Goal: Information Seeking & Learning: Learn about a topic

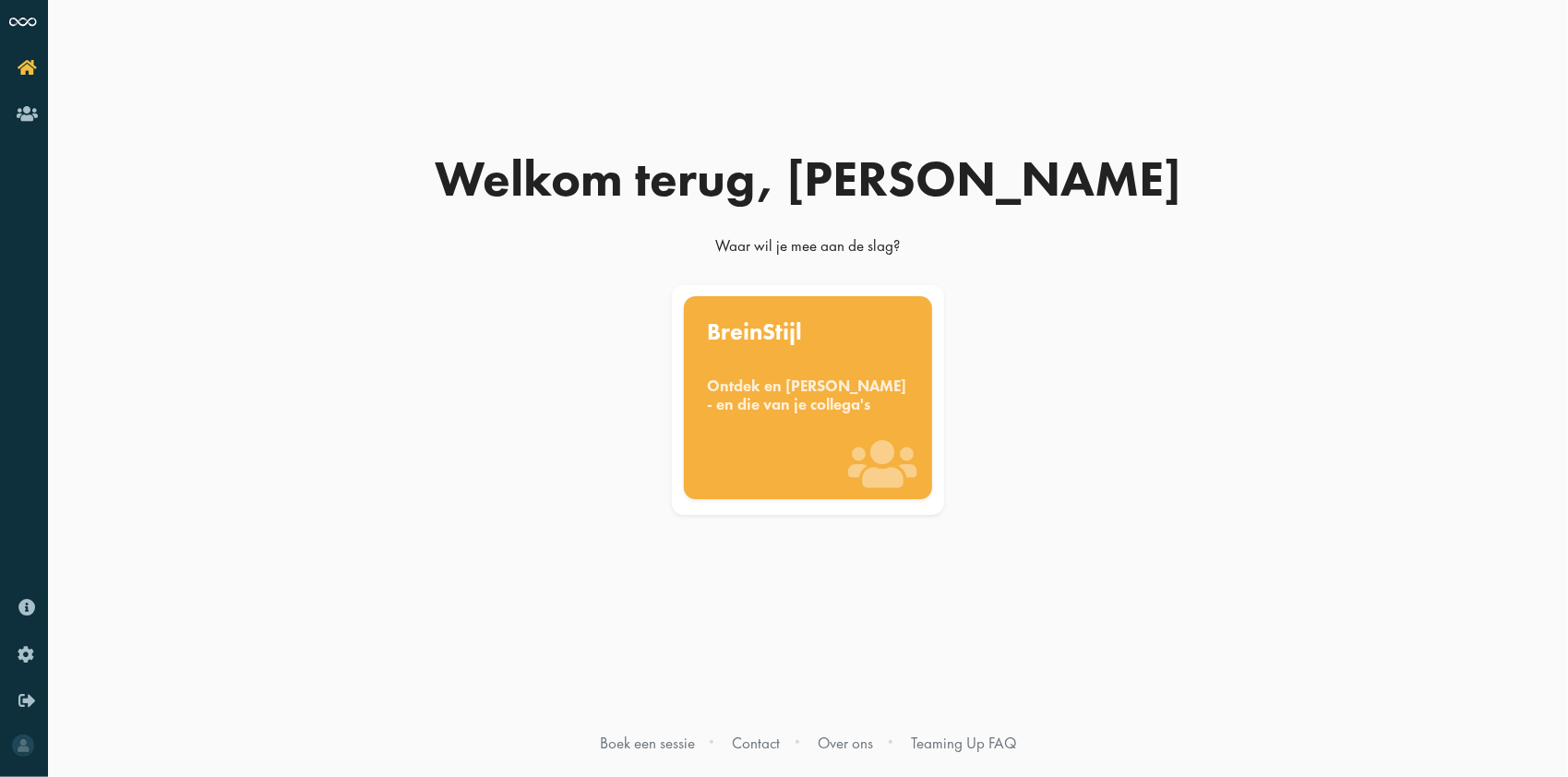
click at [898, 397] on div "Ontdek en benut jouw denkstijl - en die van je collega's" at bounding box center [808, 396] width 201 height 36
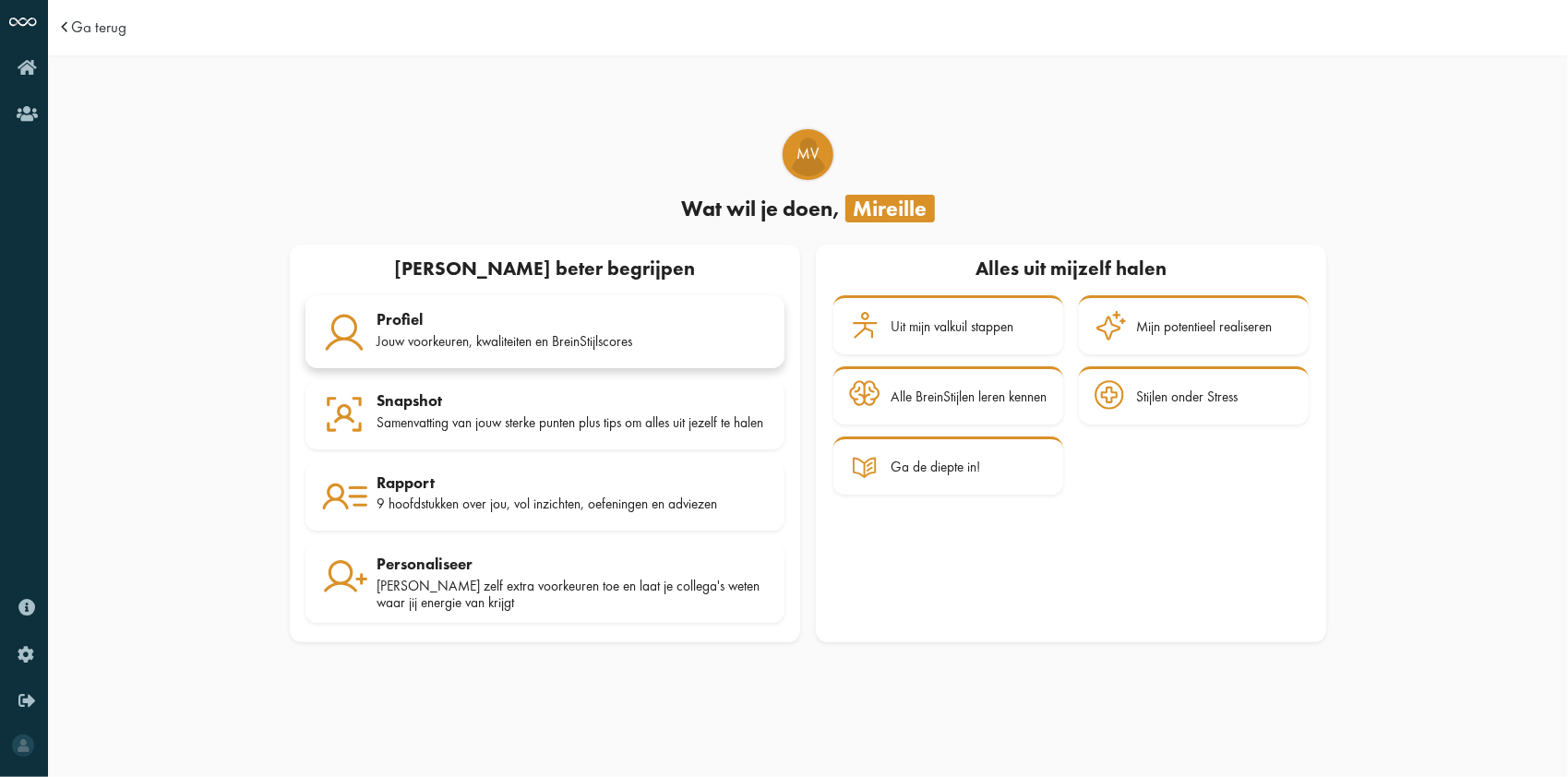
click at [505, 341] on div "Jouw voorkeuren, kwaliteiten en BreinStijlscores" at bounding box center [573, 341] width 393 height 16
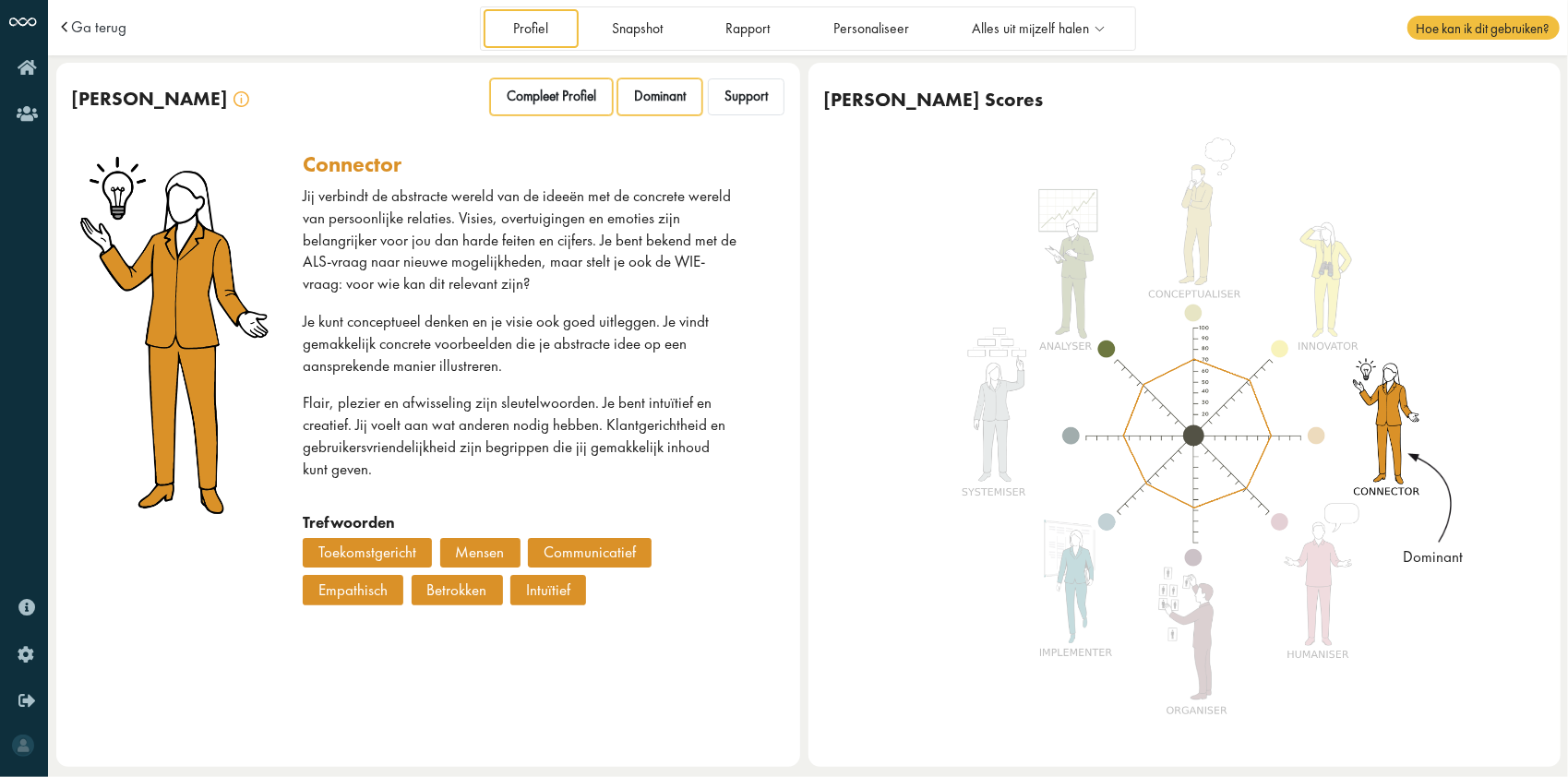
click at [579, 101] on span "Compleet Profiel" at bounding box center [551, 97] width 89 height 17
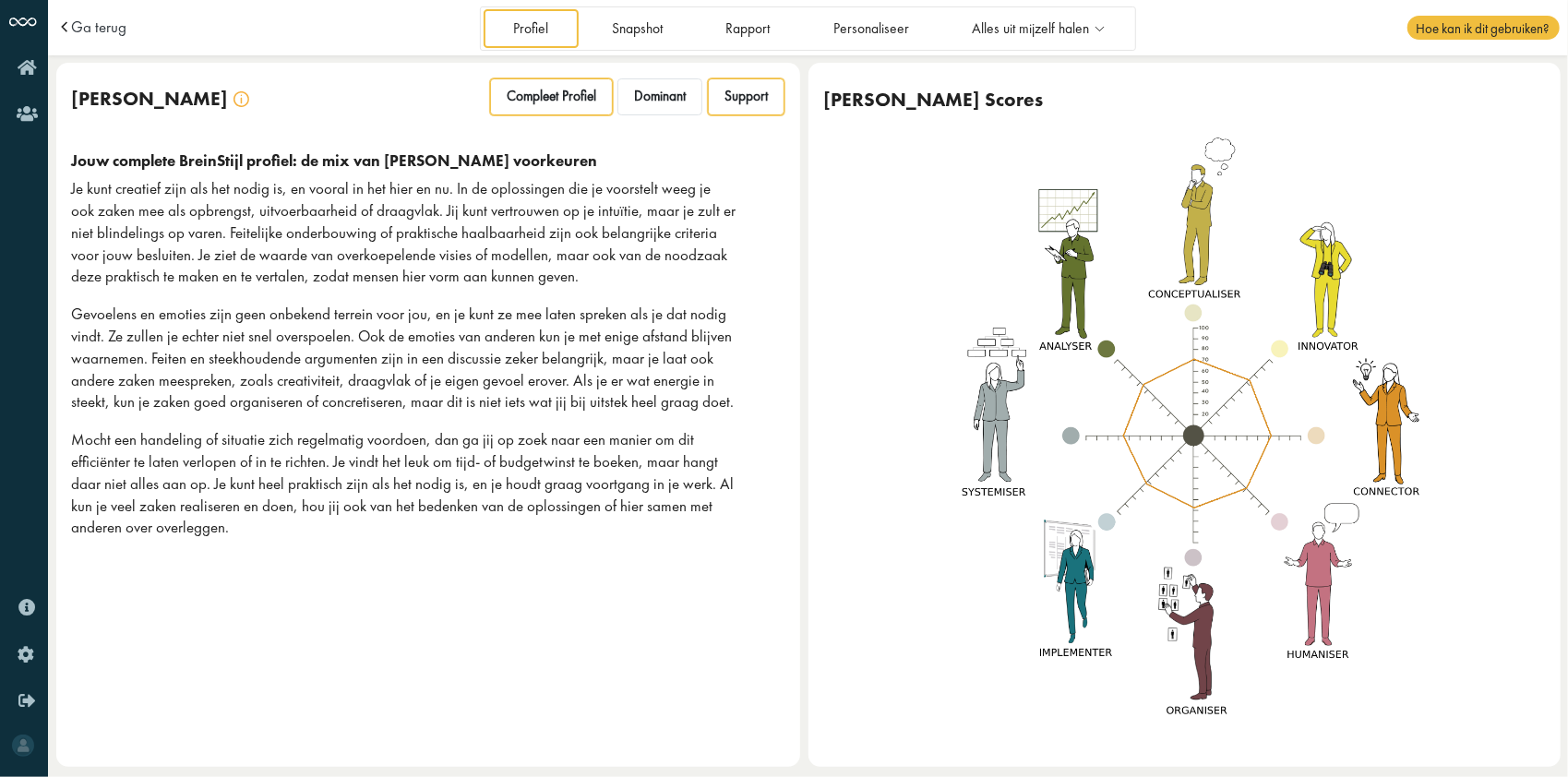
click at [734, 94] on span "Support" at bounding box center [745, 97] width 43 height 17
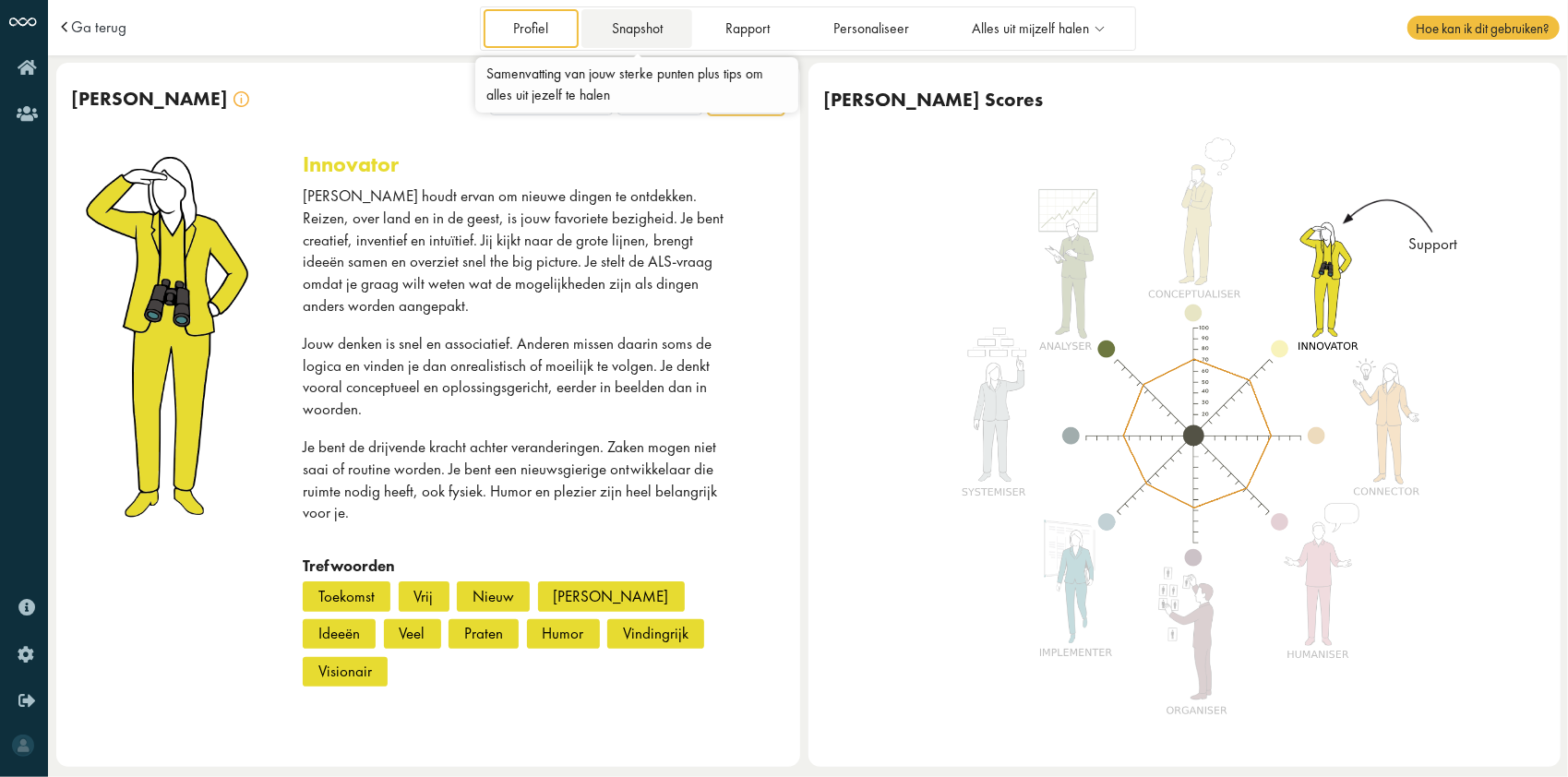
click at [645, 26] on link "Snapshot" at bounding box center [637, 29] width 111 height 38
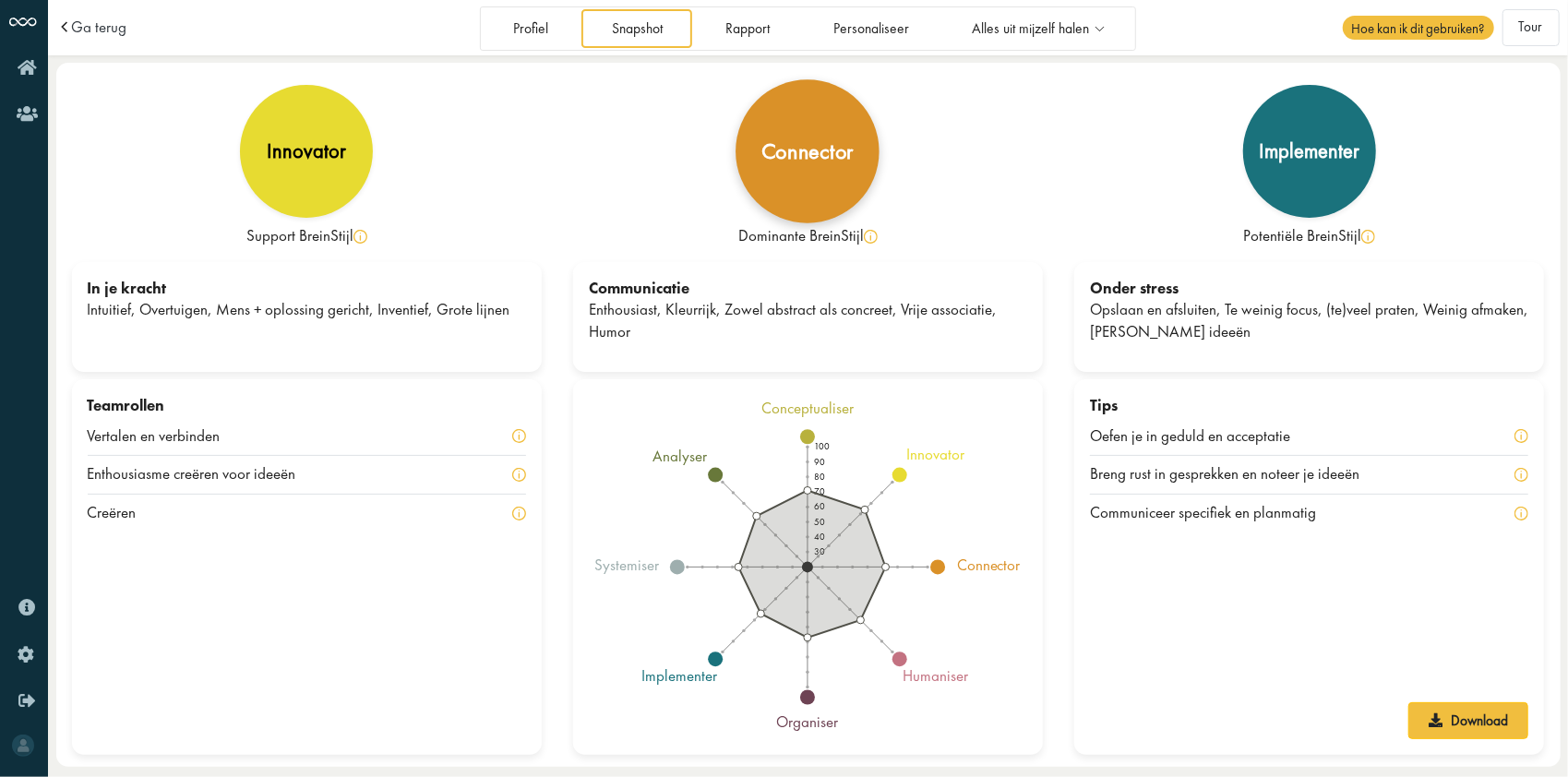
click at [830, 163] on div "connector" at bounding box center [807, 150] width 92 height 22
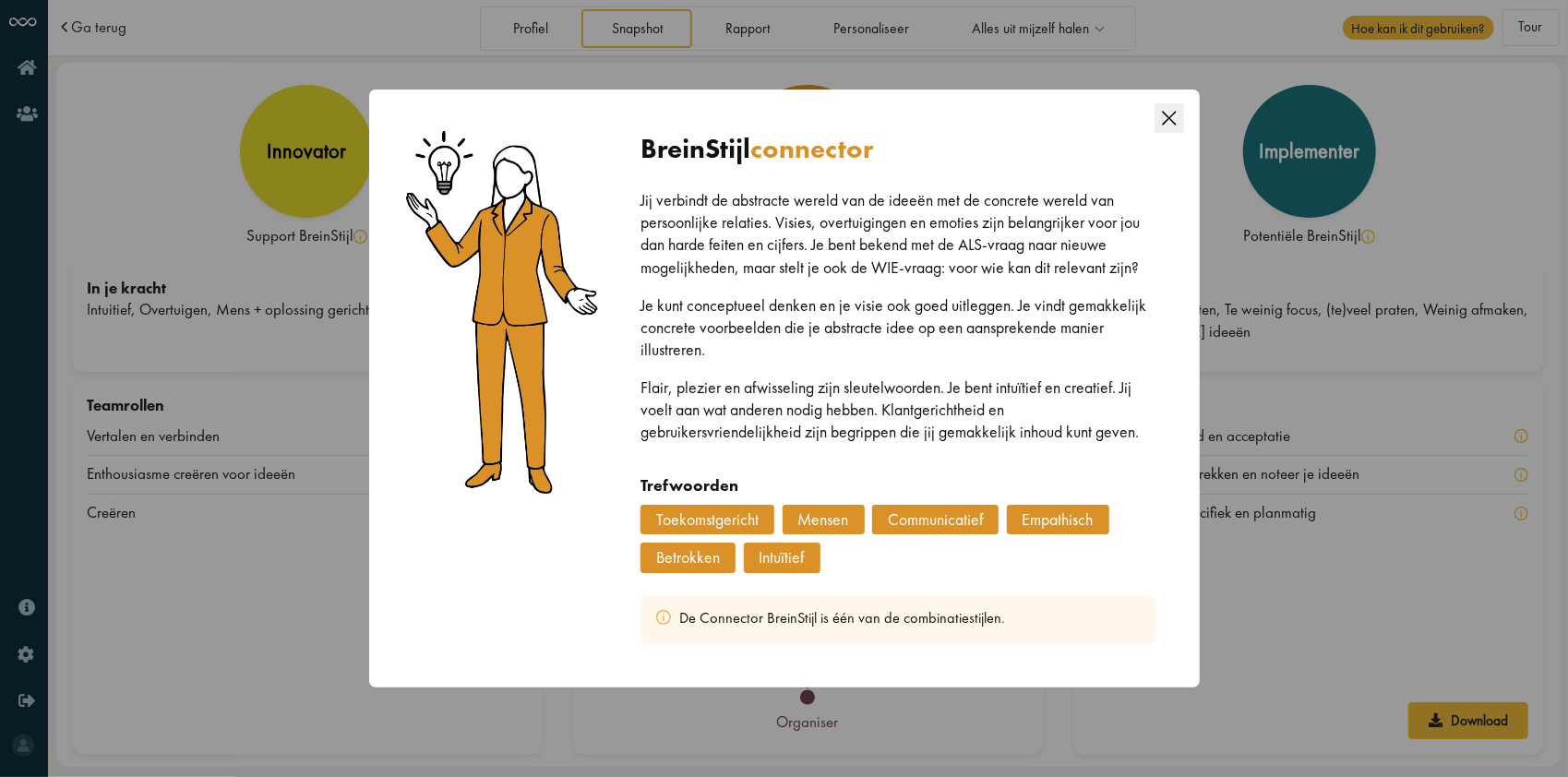
click at [1172, 118] on icon "Close this dialog" at bounding box center [1170, 118] width 30 height 30
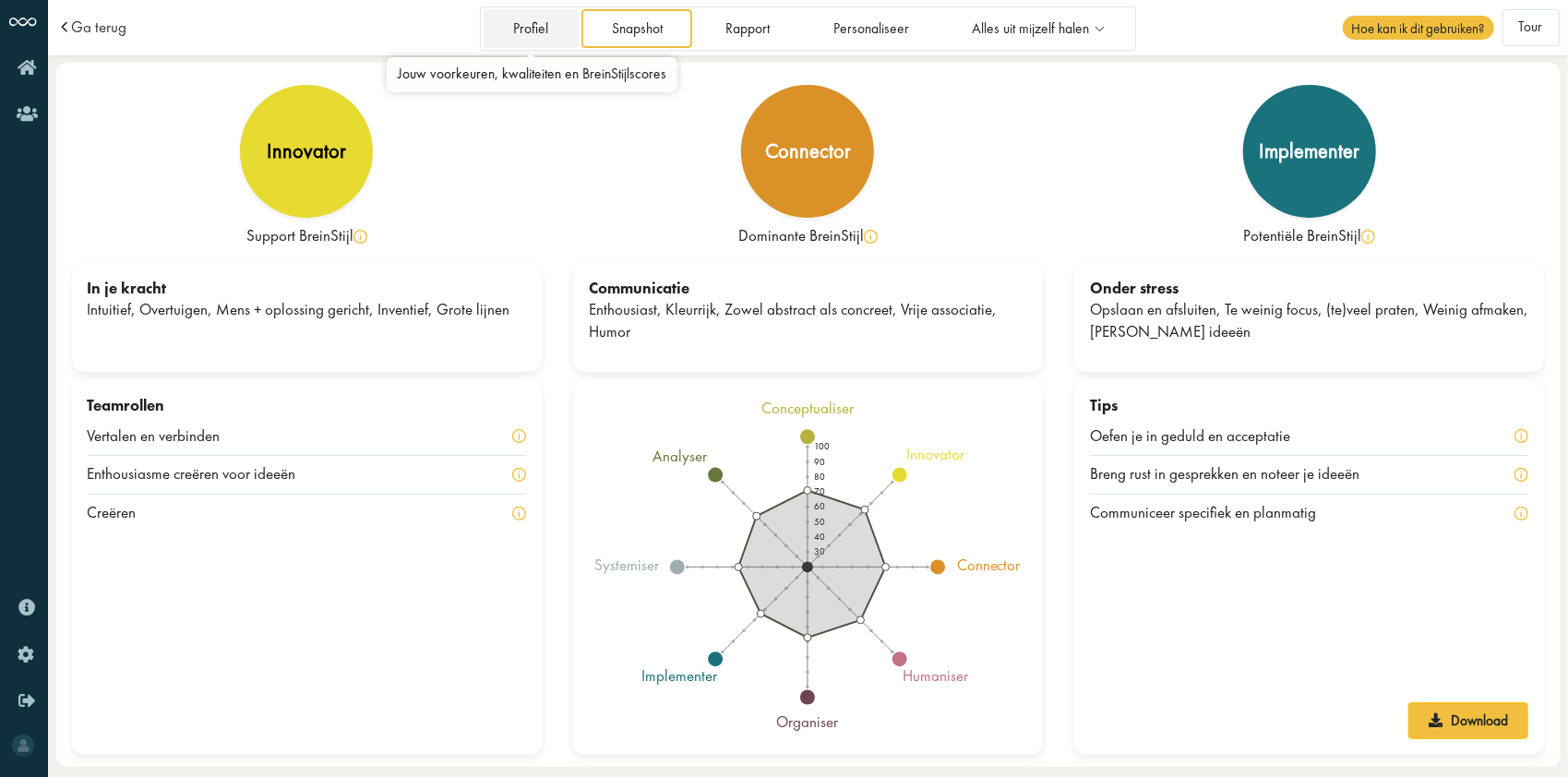
click at [532, 21] on link "Profiel" at bounding box center [531, 29] width 95 height 38
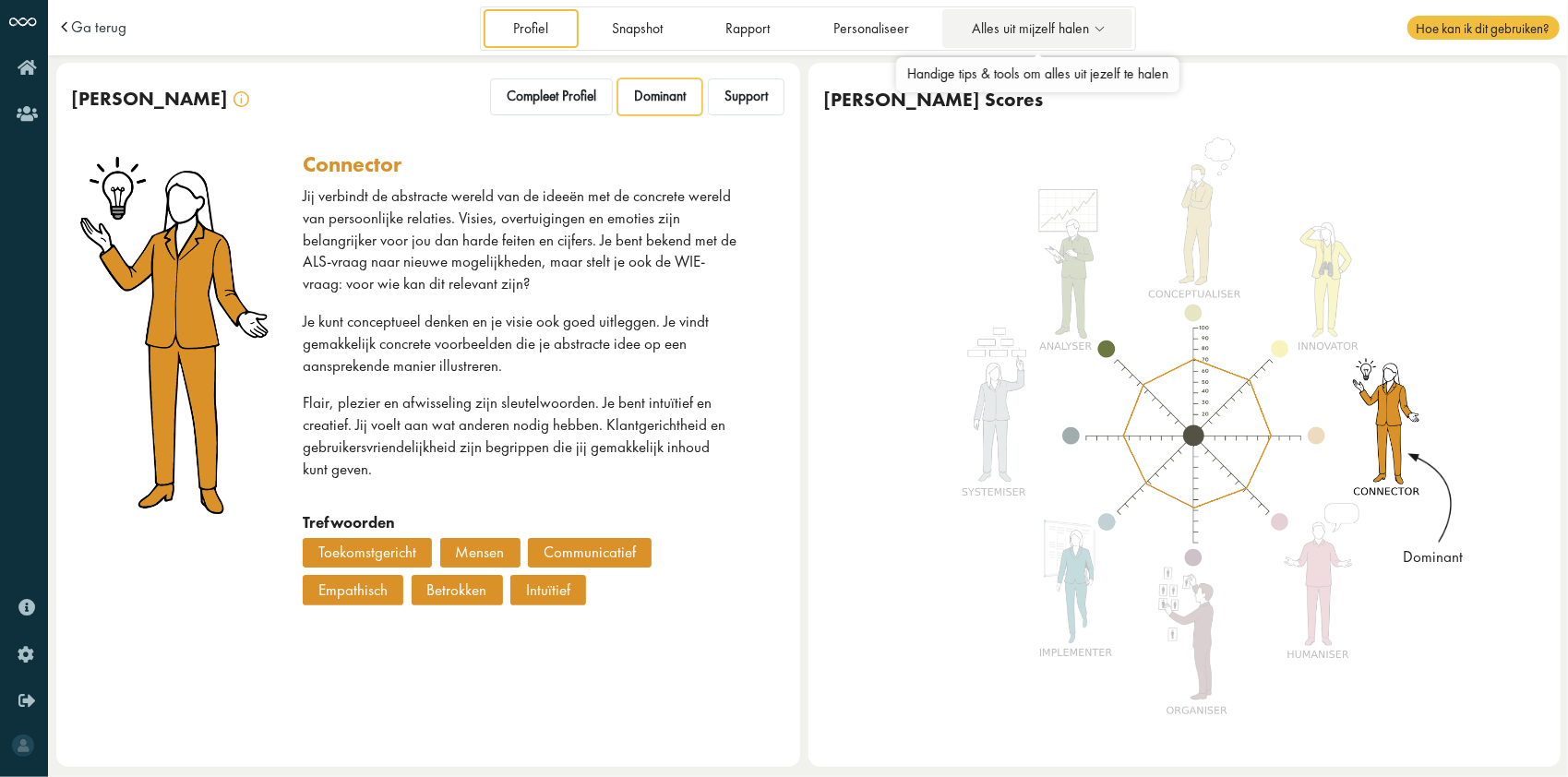
click at [1099, 34] on icon at bounding box center [1100, 29] width 21 height 15
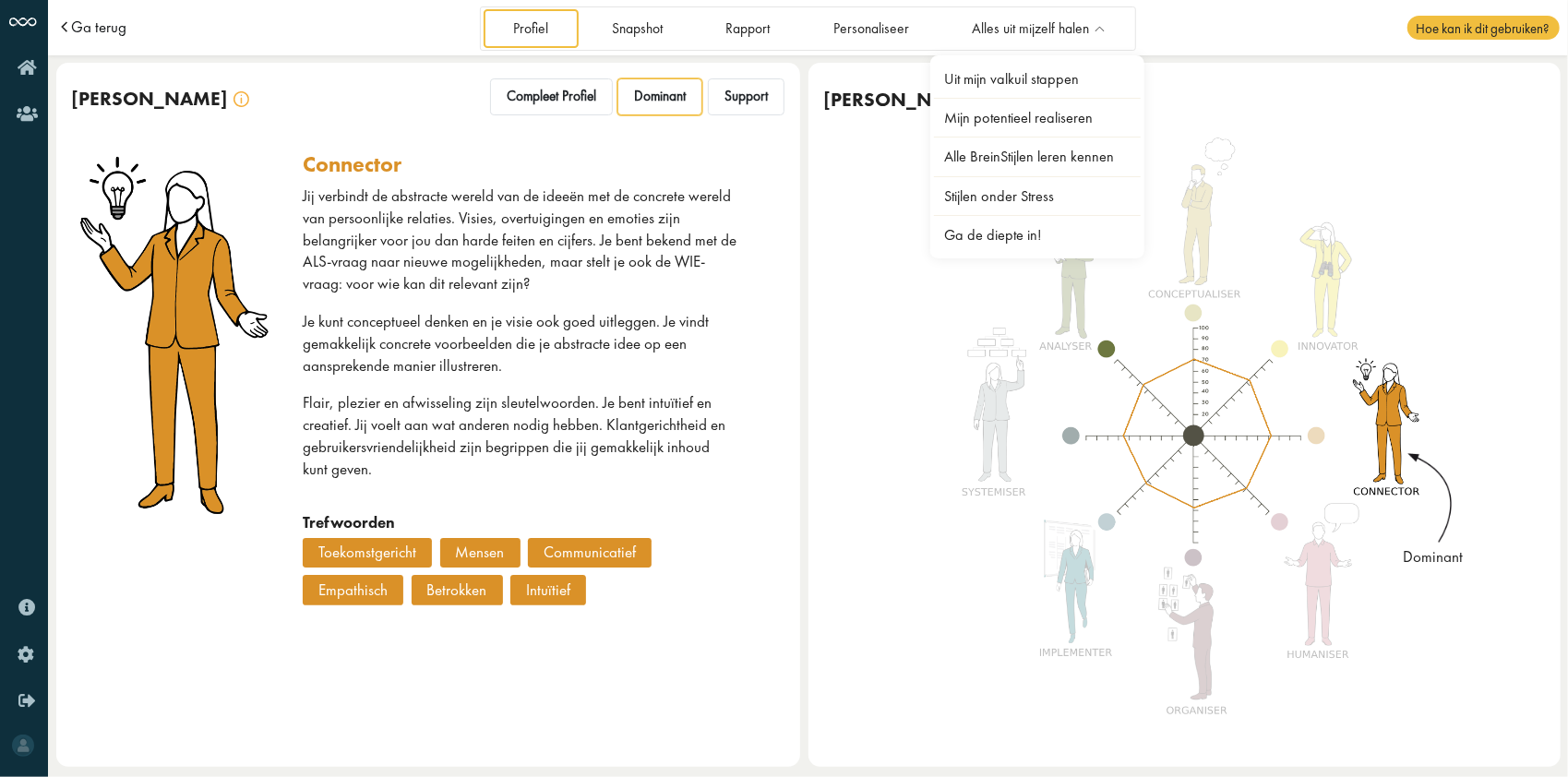
click at [104, 22] on span "Ga terug" at bounding box center [99, 27] width 56 height 15
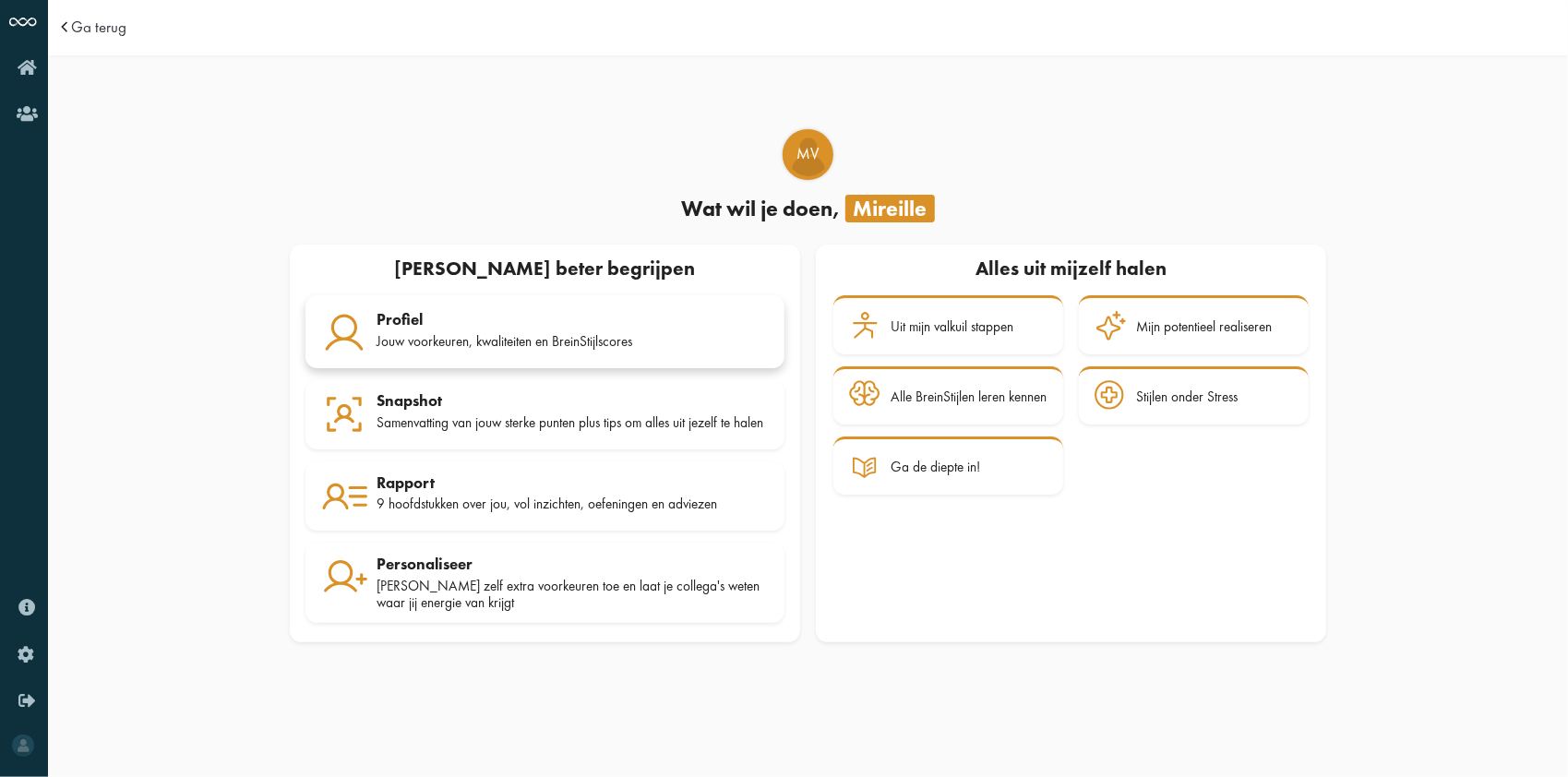
click at [552, 345] on div "Jouw voorkeuren, kwaliteiten en BreinStijlscores" at bounding box center [573, 341] width 393 height 16
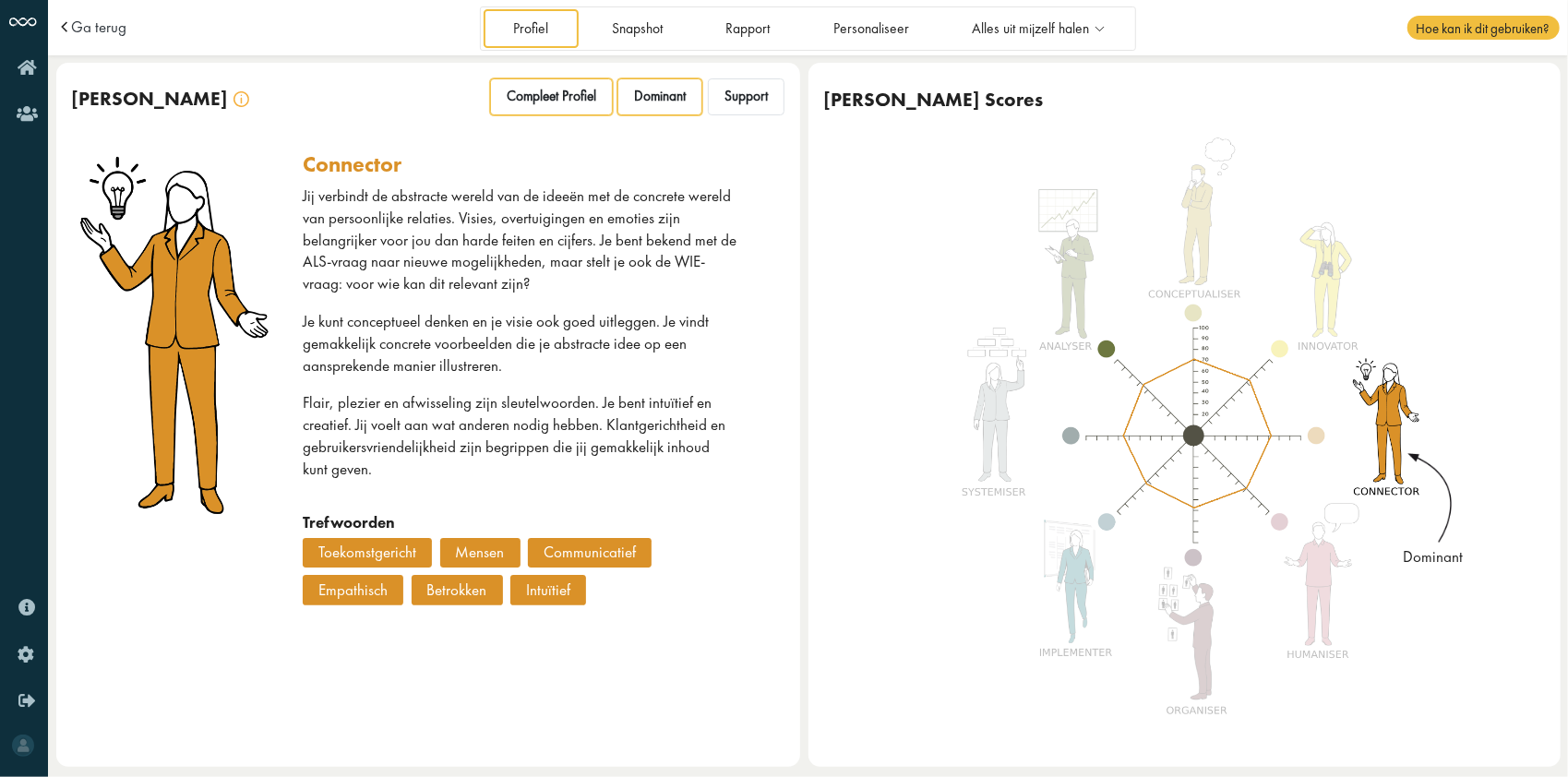
click at [583, 94] on span "Compleet Profiel" at bounding box center [551, 97] width 89 height 17
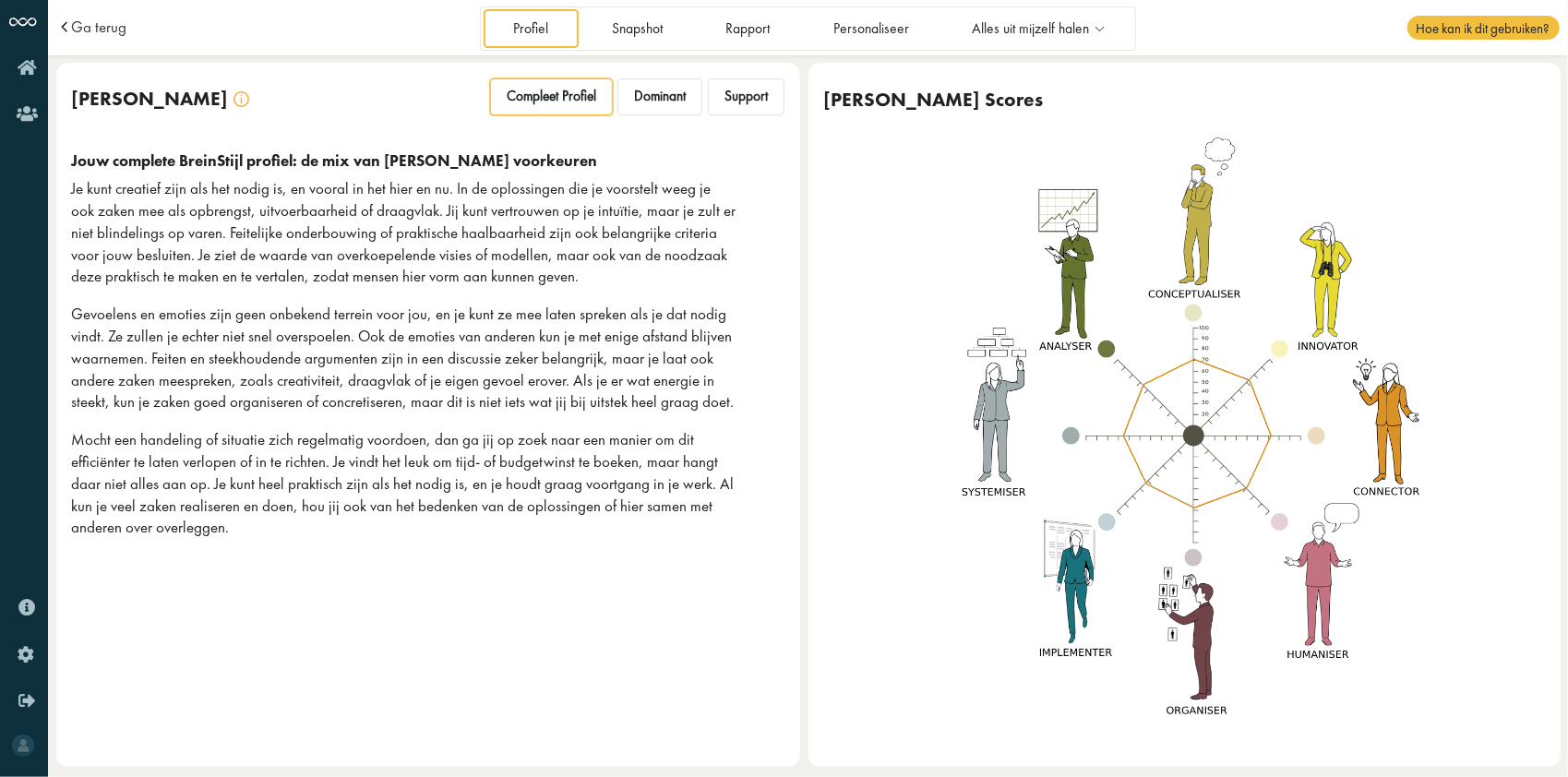
click at [1316, 436] on img at bounding box center [1194, 435] width 505 height 599
click at [637, 35] on link "Snapshot" at bounding box center [637, 29] width 111 height 38
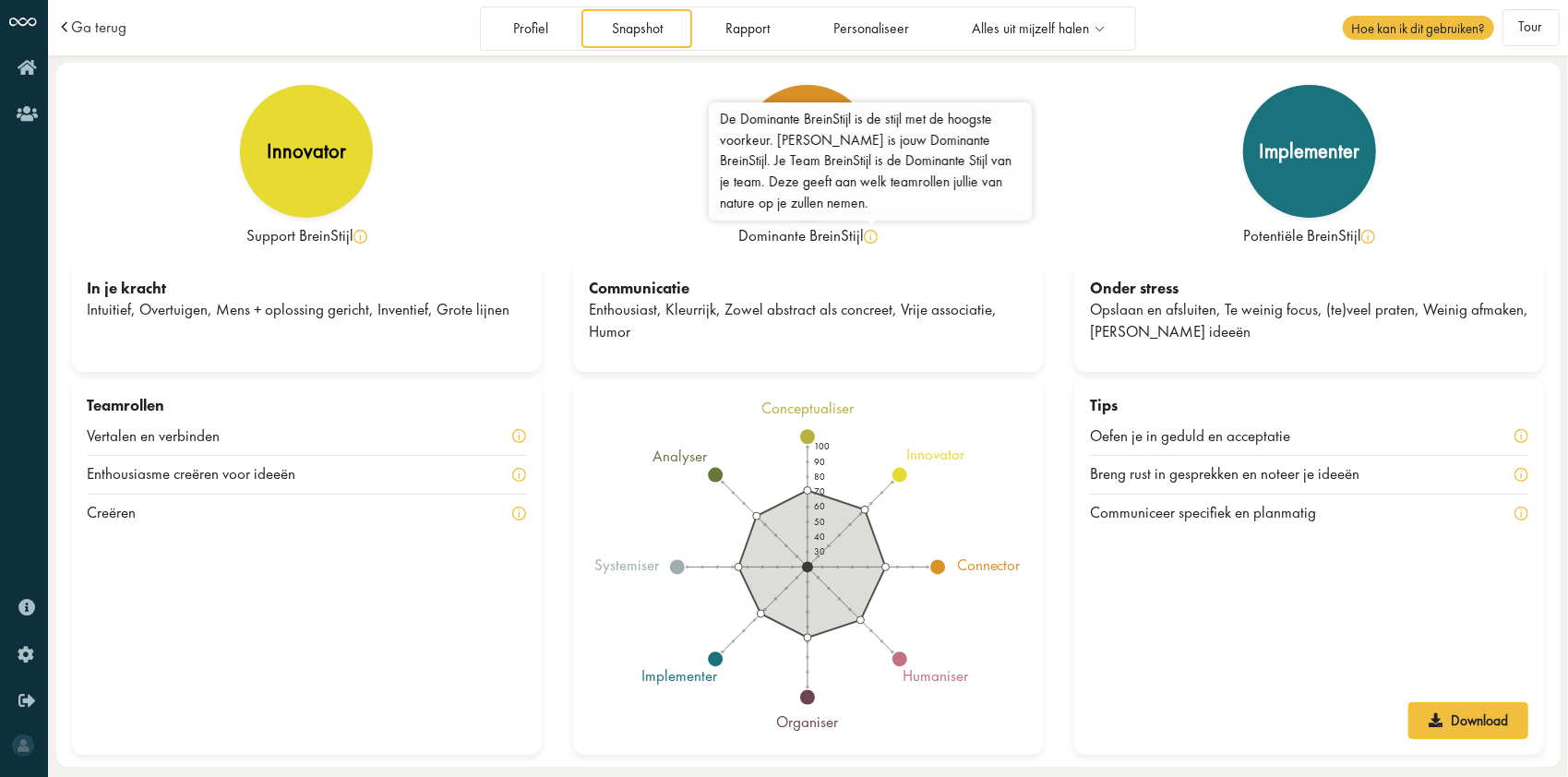
click at [872, 238] on img at bounding box center [871, 237] width 13 height 13
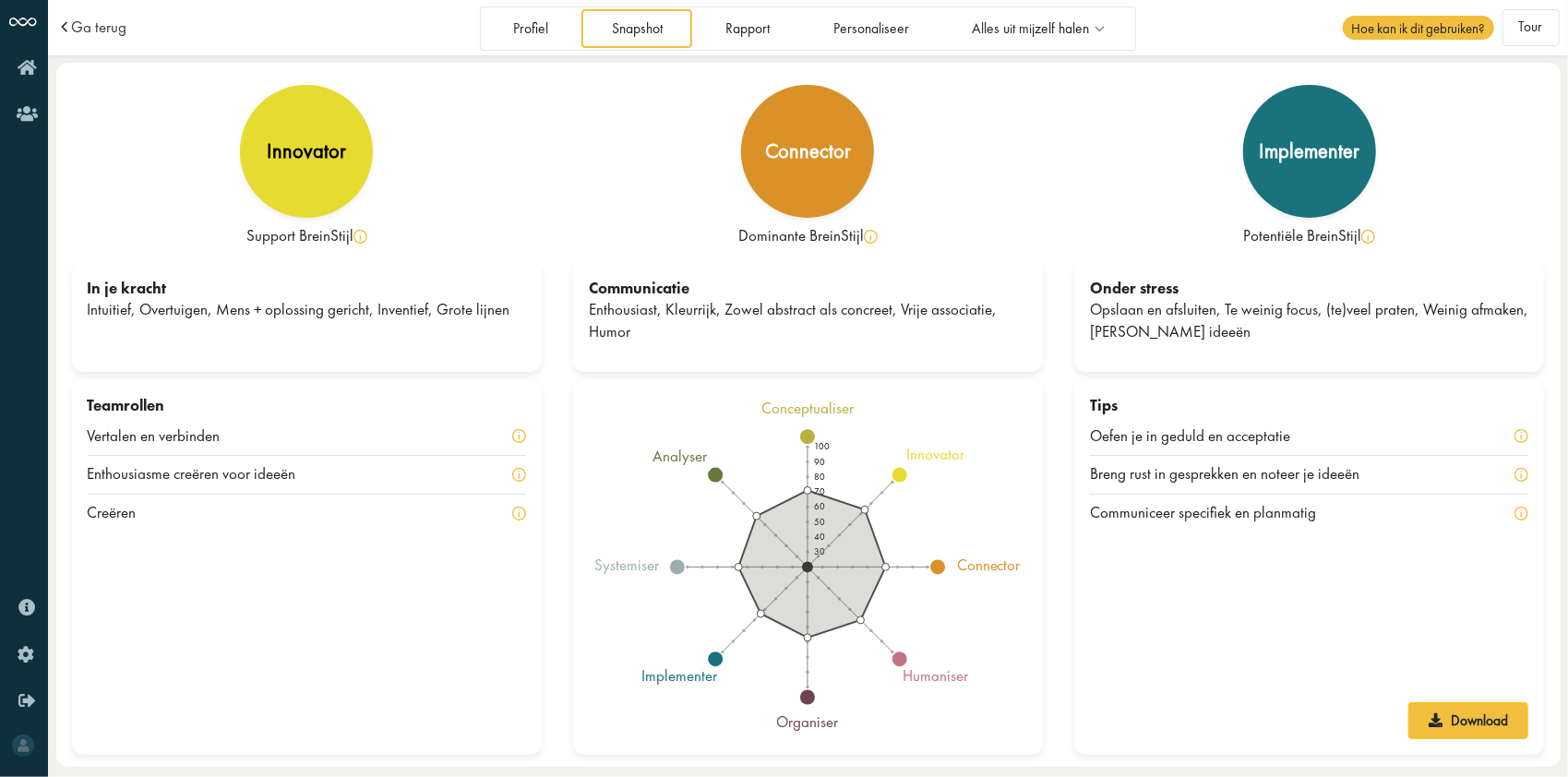
click at [809, 548] on icon at bounding box center [812, 564] width 147 height 147
click at [526, 22] on link "Profiel" at bounding box center [531, 29] width 95 height 38
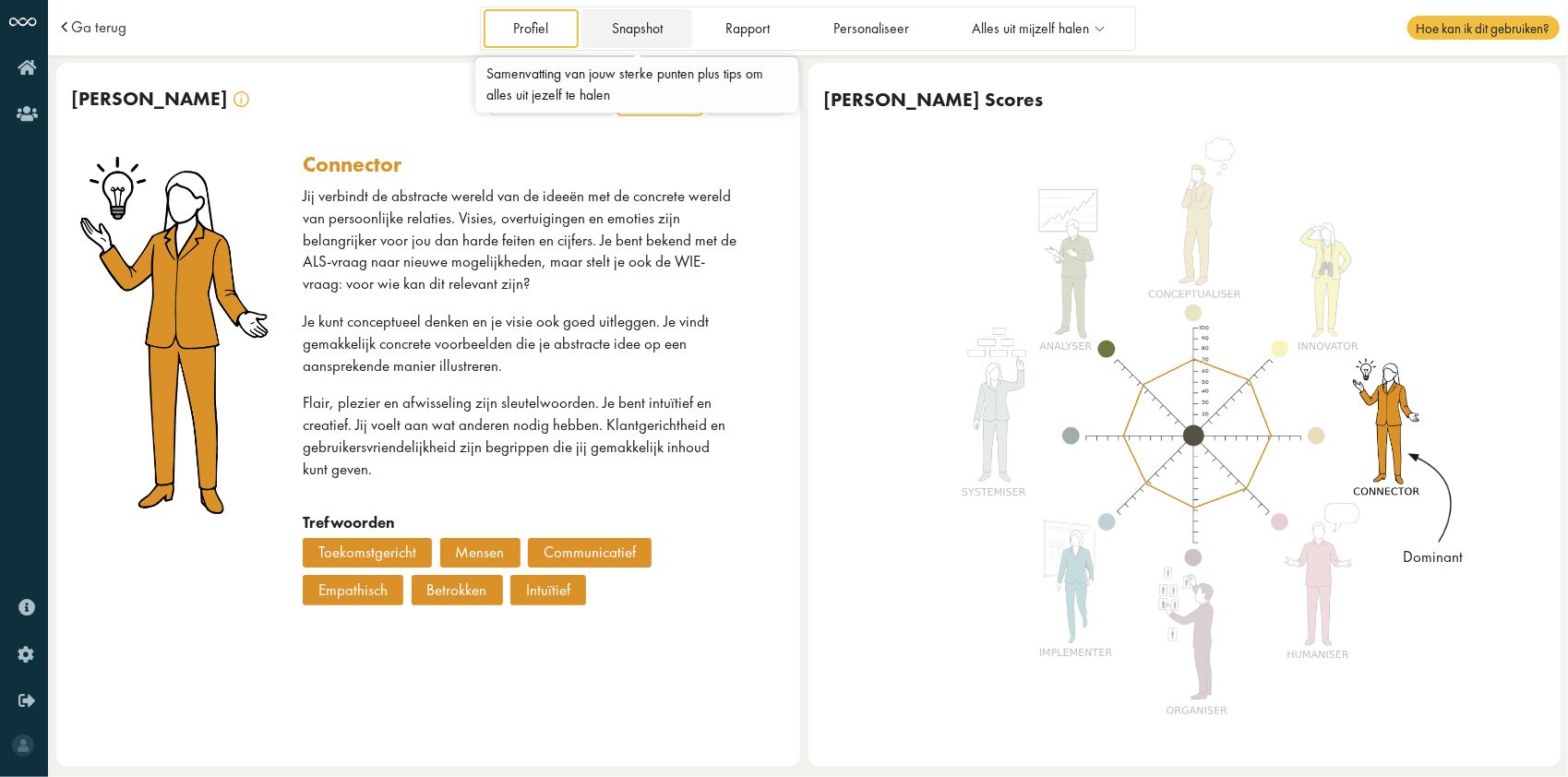
click at [627, 30] on link "Snapshot" at bounding box center [637, 29] width 111 height 38
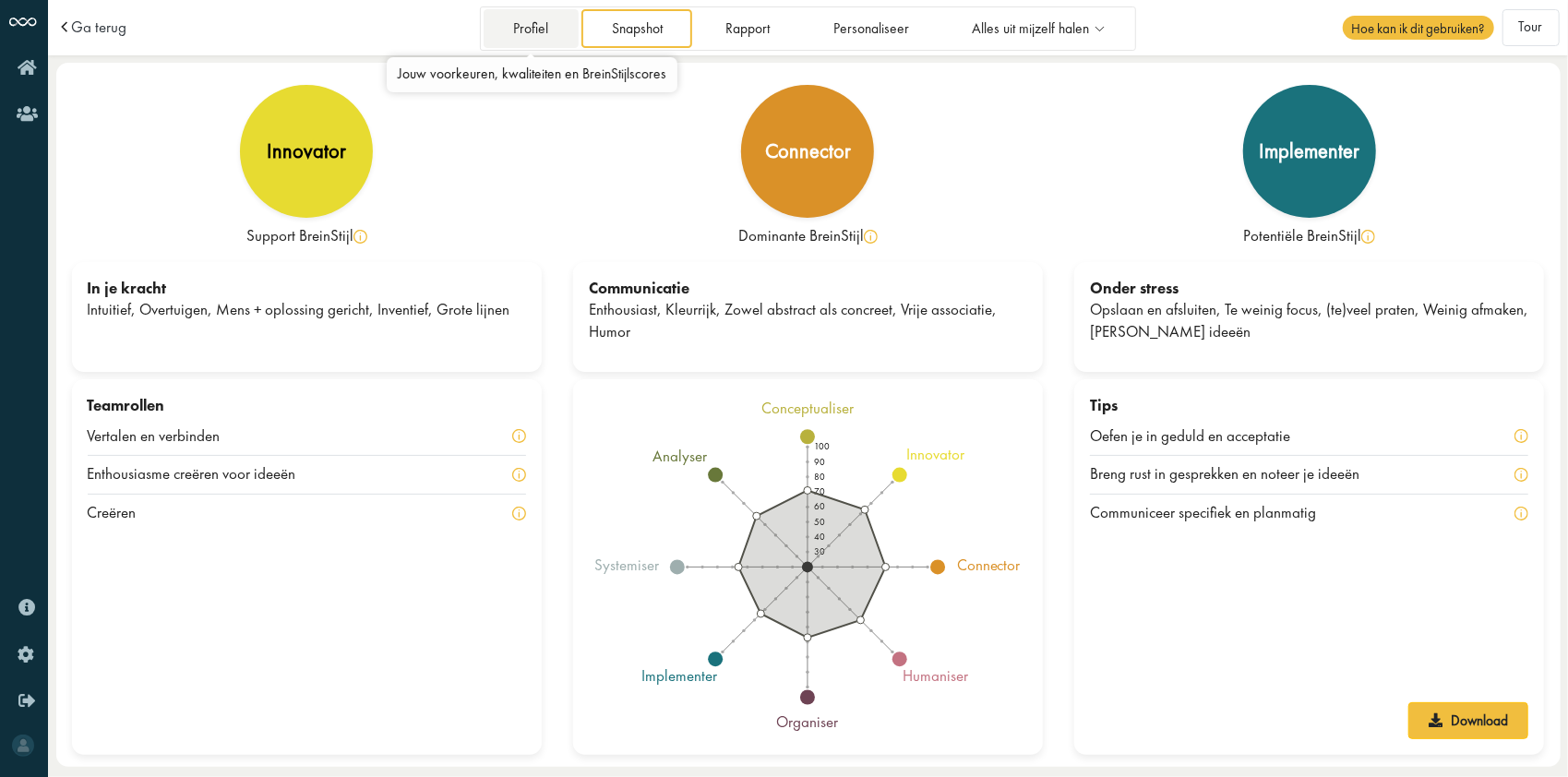
click at [522, 28] on link "Profiel" at bounding box center [531, 29] width 95 height 38
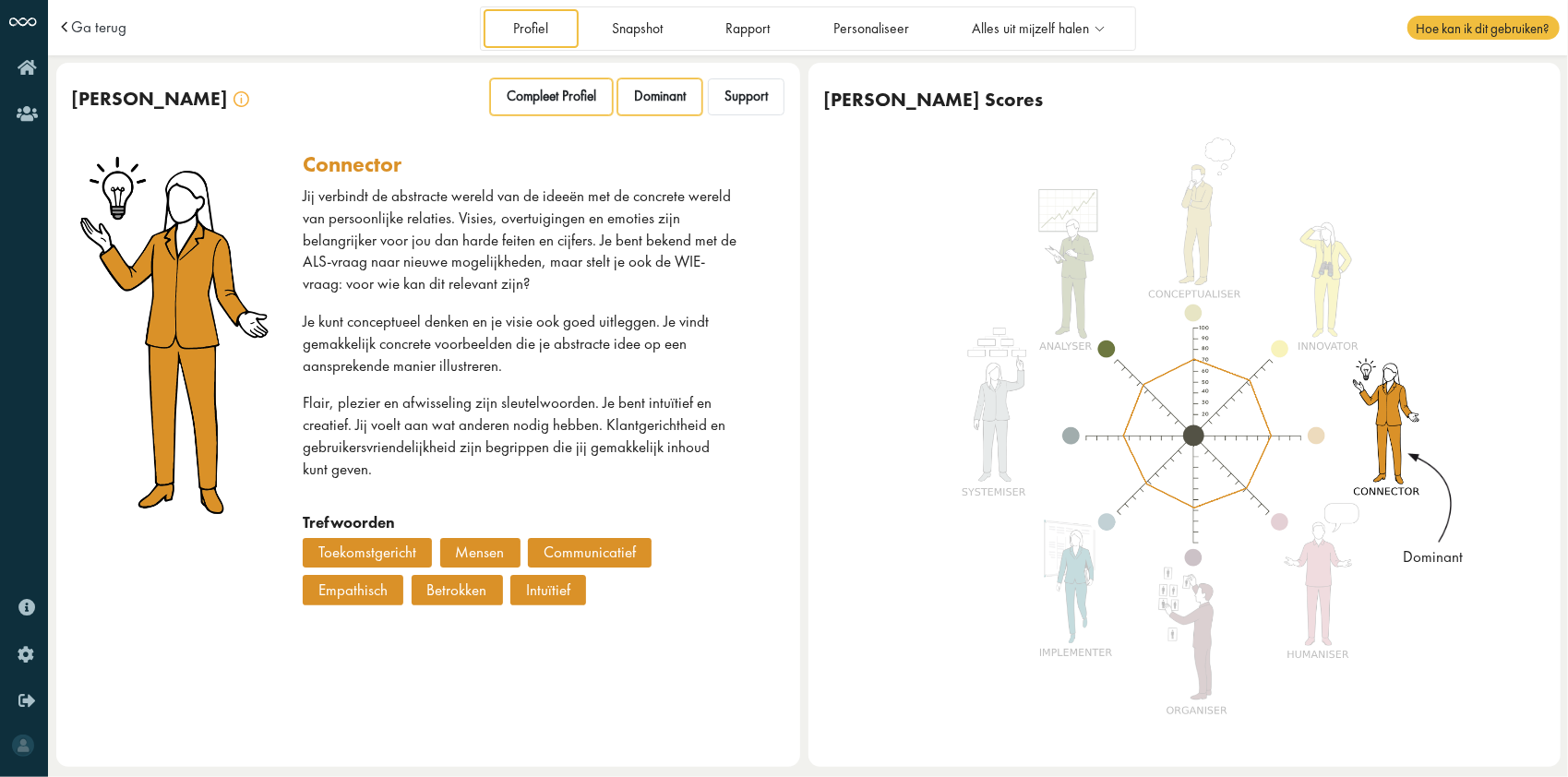
click at [552, 98] on span "Compleet Profiel" at bounding box center [551, 97] width 89 height 17
